Goal: Entertainment & Leisure: Consume media (video, audio)

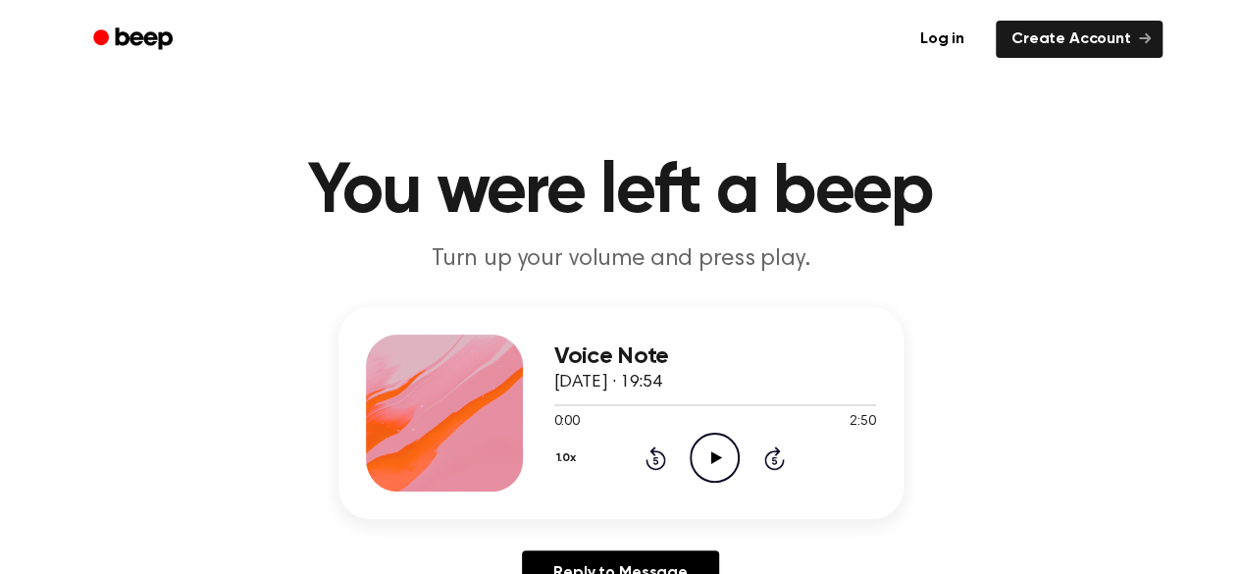
click at [720, 464] on icon "Play Audio" at bounding box center [715, 458] width 50 height 50
click at [720, 464] on icon "Pause Audio" at bounding box center [715, 458] width 50 height 50
click at [704, 472] on icon "Play Audio" at bounding box center [715, 458] width 50 height 50
click at [718, 450] on icon "Play Audio" at bounding box center [715, 458] width 50 height 50
